Goal: Task Accomplishment & Management: Use online tool/utility

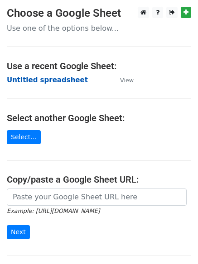
click at [29, 80] on strong "Untitled spreadsheet" at bounding box center [47, 80] width 81 height 8
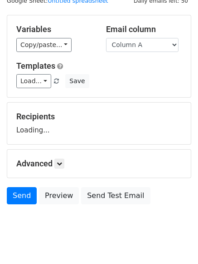
scroll to position [51, 0]
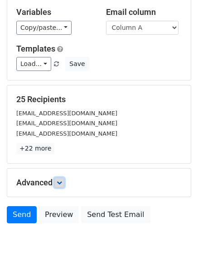
click at [64, 179] on link at bounding box center [59, 183] width 10 height 10
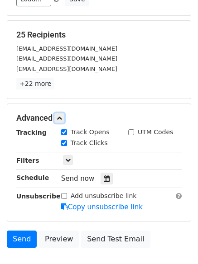
scroll to position [168, 0]
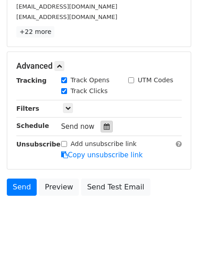
click at [104, 123] on icon at bounding box center [107, 126] width 6 height 6
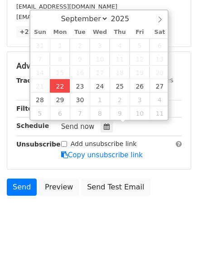
type input "2025-09-22 12:00"
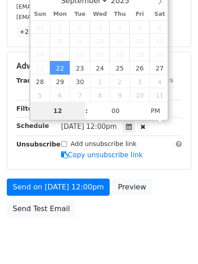
type input "4"
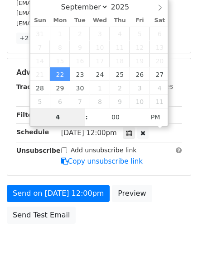
scroll to position [168, 0]
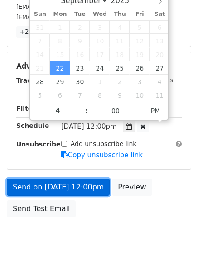
type input "2025-09-22 16:00"
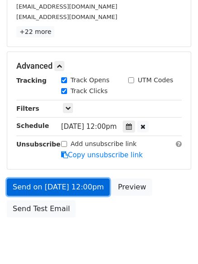
click at [66, 188] on link "Send on Sep 22 at 12:00pm" at bounding box center [58, 187] width 103 height 17
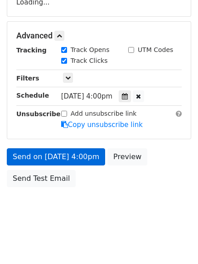
scroll to position [161, 0]
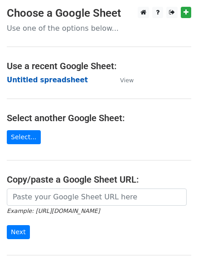
click at [35, 76] on strong "Untitled spreadsheet" at bounding box center [47, 80] width 81 height 8
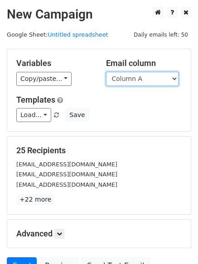
drag, startPoint x: 0, startPoint y: 0, endPoint x: 131, endPoint y: 84, distance: 155.5
click at [127, 82] on select "Column A Column B Column C Column D Column E Column F" at bounding box center [142, 79] width 72 height 14
click at [106, 72] on select "Column A Column B Column C Column D Column E Column F" at bounding box center [142, 79] width 72 height 14
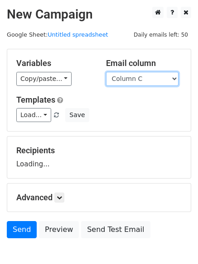
click at [123, 84] on select "Column A Column B Column C Column D Column E Column F" at bounding box center [142, 79] width 72 height 14
select select "Column B"
click at [106, 72] on select "Column A Column B Column C Column D Column E Column F" at bounding box center [142, 79] width 72 height 14
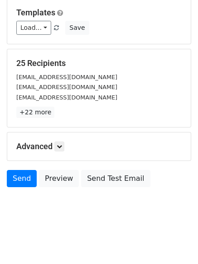
click at [67, 144] on h5 "Advanced" at bounding box center [98, 146] width 165 height 10
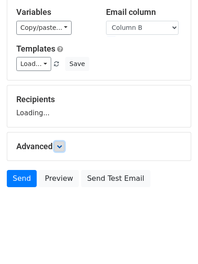
click at [64, 144] on link at bounding box center [59, 146] width 10 height 10
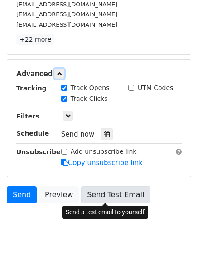
scroll to position [176, 0]
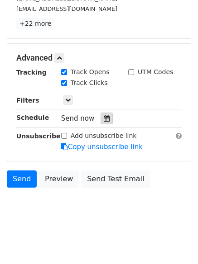
click at [107, 123] on div at bounding box center [106, 119] width 12 height 12
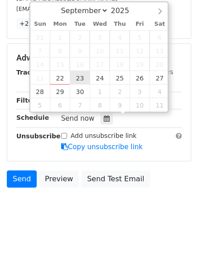
type input "2025-09-23 12:00"
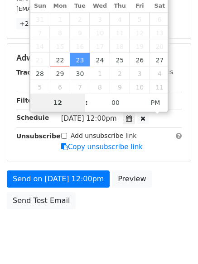
scroll to position [161, 0]
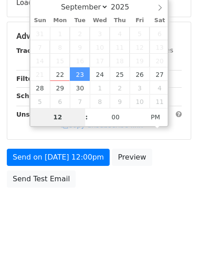
type input "5"
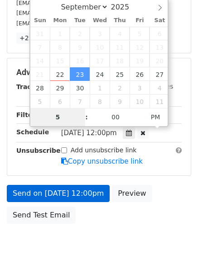
scroll to position [176, 0]
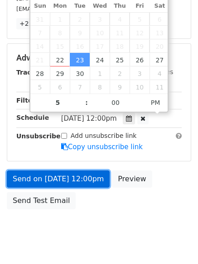
type input "2025-09-23 17:00"
click at [64, 180] on link "Send on Sep 23 at 12:00pm" at bounding box center [58, 178] width 103 height 17
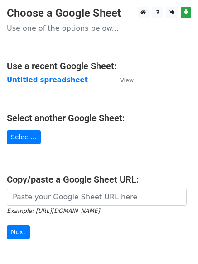
click at [31, 71] on main "Choose a Google Sheet Use one of the options below... Use a recent Google Sheet…" at bounding box center [99, 147] width 198 height 281
click at [31, 76] on strong "Untitled spreadsheet" at bounding box center [47, 80] width 81 height 8
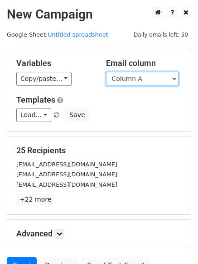
drag, startPoint x: 0, startPoint y: 0, endPoint x: 138, endPoint y: 83, distance: 160.8
click at [138, 83] on select "Column A Column B Column C Column D Column E Column F" at bounding box center [142, 79] width 72 height 14
select select "Column C"
click at [106, 72] on select "Column A Column B Column C Column D Column E Column F" at bounding box center [142, 79] width 72 height 14
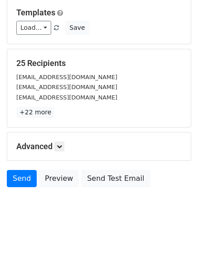
click at [61, 140] on div "Advanced Tracking Track Opens UTM Codes Track Clicks Filters Only include sprea…" at bounding box center [98, 146] width 183 height 28
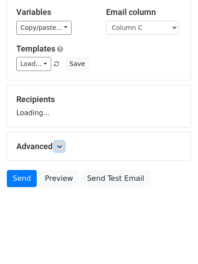
click at [64, 145] on link at bounding box center [59, 146] width 10 height 10
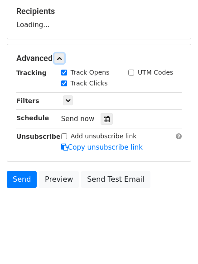
scroll to position [140, 0]
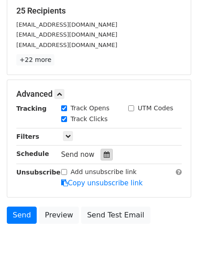
click at [104, 155] on icon at bounding box center [107, 154] width 6 height 6
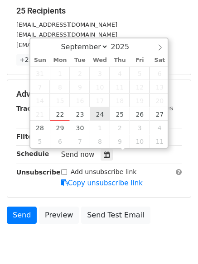
type input "2025-09-24 12:00"
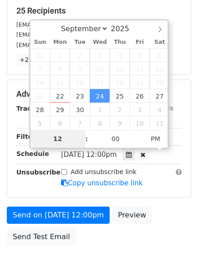
type input "6"
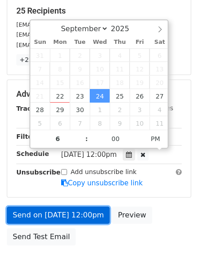
type input "2025-09-24 18:00"
click at [66, 214] on link "Send on Sep 24 at 12:00pm" at bounding box center [58, 215] width 103 height 17
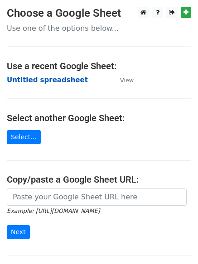
click at [39, 76] on strong "Untitled spreadsheet" at bounding box center [47, 80] width 81 height 8
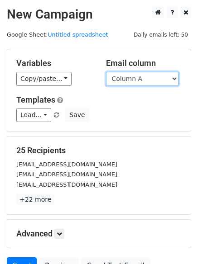
drag, startPoint x: 0, startPoint y: 0, endPoint x: 131, endPoint y: 82, distance: 154.4
click at [131, 82] on select "Column A Column B Column C Column D Column E Column F" at bounding box center [142, 79] width 72 height 14
select select "Column D"
click at [106, 72] on select "Column A Column B Column C Column D Column E Column F" at bounding box center [142, 79] width 72 height 14
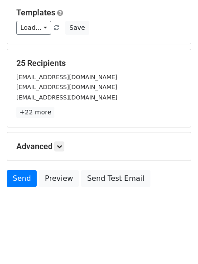
click at [53, 148] on h5 "Advanced" at bounding box center [98, 146] width 165 height 10
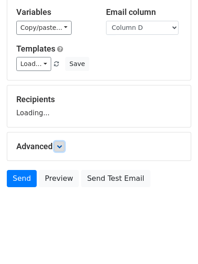
click at [60, 145] on icon at bounding box center [59, 146] width 5 height 5
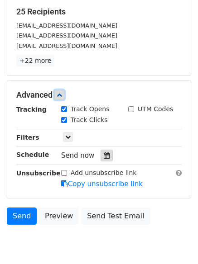
scroll to position [139, 0]
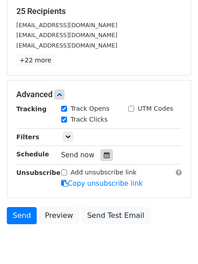
click at [100, 154] on div at bounding box center [106, 155] width 12 height 12
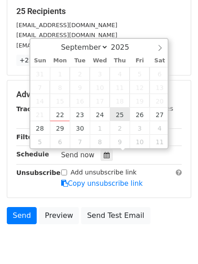
type input "2025-09-25 12:00"
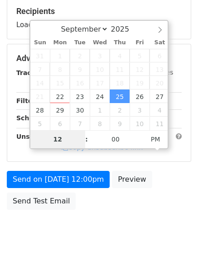
type input "7"
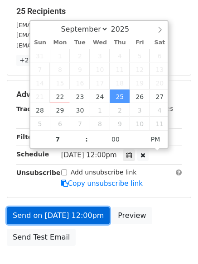
type input "2025-09-25 19:00"
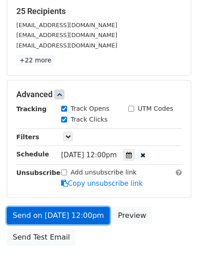
click at [66, 213] on link "Send on Sep 25 at 12:00pm" at bounding box center [58, 215] width 103 height 17
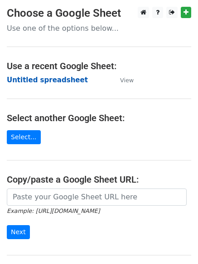
click at [39, 76] on strong "Untitled spreadsheet" at bounding box center [47, 80] width 81 height 8
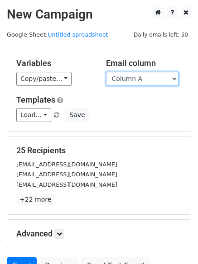
click at [131, 80] on select "Column A Column B Column C Column D Column E Column F" at bounding box center [142, 79] width 72 height 14
select select "Column E"
click at [106, 72] on select "Column A Column B Column C Column D Column E Column F" at bounding box center [142, 79] width 72 height 14
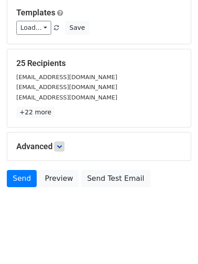
drag, startPoint x: 66, startPoint y: 146, endPoint x: 60, endPoint y: 144, distance: 6.6
click at [61, 144] on h5 "Advanced" at bounding box center [98, 146] width 165 height 10
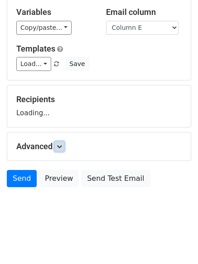
click at [59, 144] on icon at bounding box center [59, 146] width 5 height 5
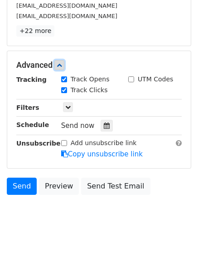
scroll to position [176, 0]
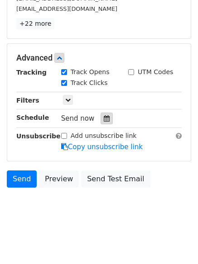
click at [101, 123] on div at bounding box center [106, 119] width 12 height 12
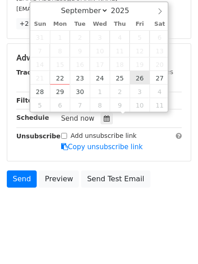
type input "[DATE] 12:00"
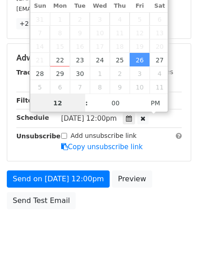
drag, startPoint x: 134, startPoint y: 84, endPoint x: 136, endPoint y: 80, distance: 4.9
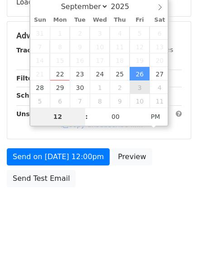
scroll to position [161, 0]
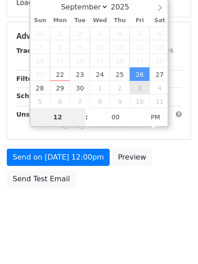
type input "8"
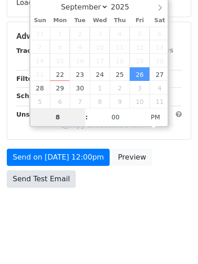
scroll to position [176, 0]
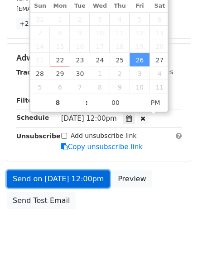
type input "[DATE] 20:00"
click at [58, 181] on link "Send on [DATE] 12:00pm" at bounding box center [58, 178] width 103 height 17
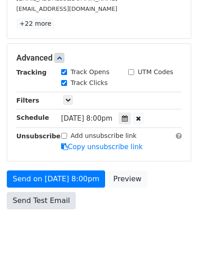
scroll to position [161, 0]
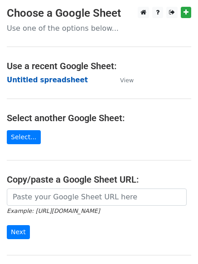
click at [36, 81] on strong "Untitled spreadsheet" at bounding box center [47, 80] width 81 height 8
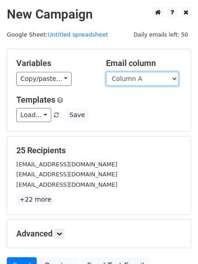
click at [145, 80] on select "Column A Column B Column C Column D Column E Column F" at bounding box center [142, 79] width 72 height 14
select select "Column F"
click at [106, 72] on select "Column A Column B Column C Column D Column E Column F" at bounding box center [142, 79] width 72 height 14
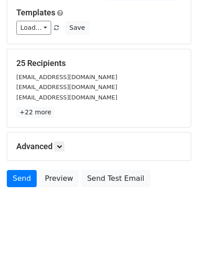
scroll to position [51, 0]
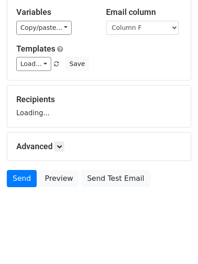
click at [63, 152] on div "Advanced Tracking Track Opens UTM Codes Track Clicks Filters Only include sprea…" at bounding box center [98, 146] width 183 height 28
click at [62, 149] on link at bounding box center [59, 146] width 10 height 10
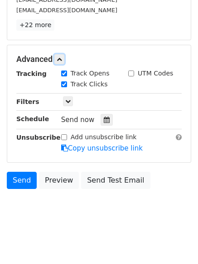
scroll to position [175, 0]
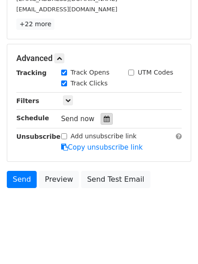
click at [105, 118] on div at bounding box center [106, 119] width 12 height 12
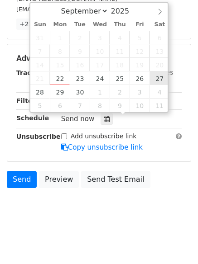
type input "2025-09-27 12:00"
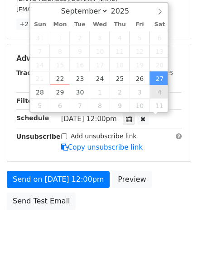
scroll to position [0, 0]
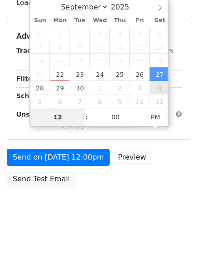
type input "9"
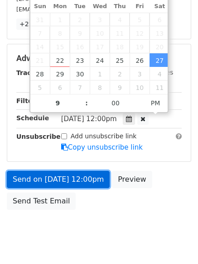
type input "2025-09-27 21:00"
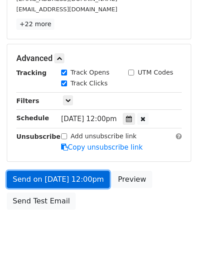
click at [62, 184] on link "Send on Sep 27 at 12:00pm" at bounding box center [58, 179] width 103 height 17
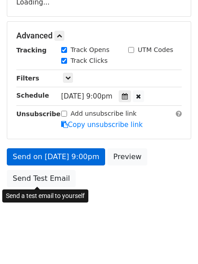
scroll to position [161, 0]
